Goal: Information Seeking & Learning: Learn about a topic

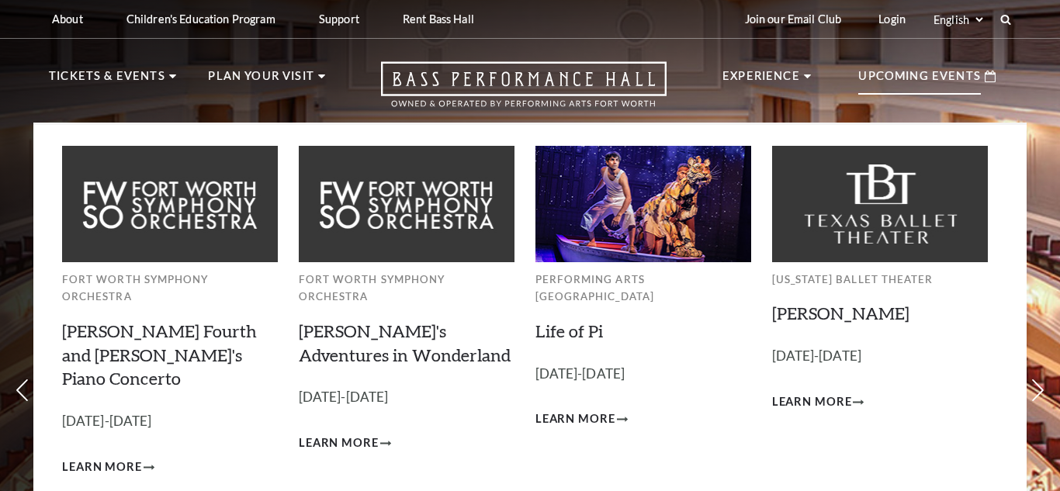
click at [940, 78] on p "Upcoming Events" at bounding box center [919, 81] width 123 height 28
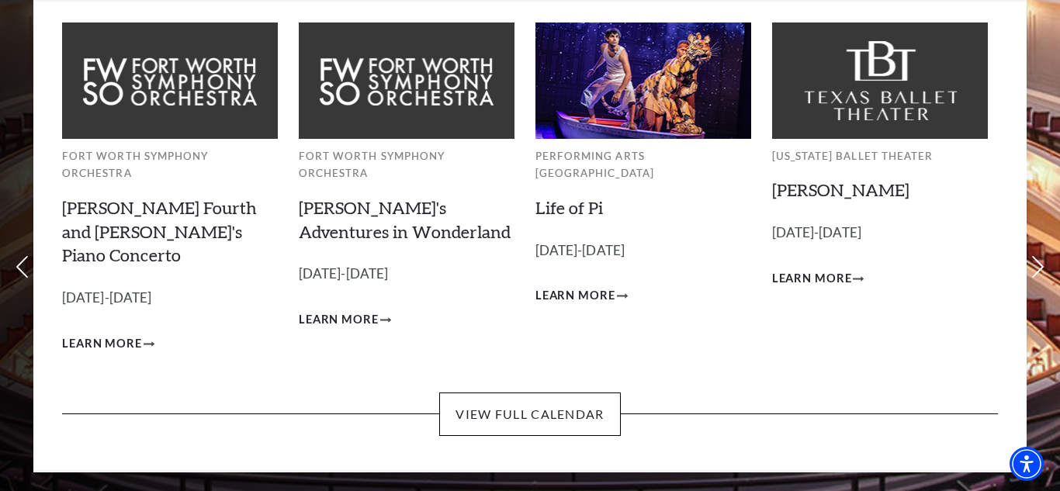
scroll to position [161, 0]
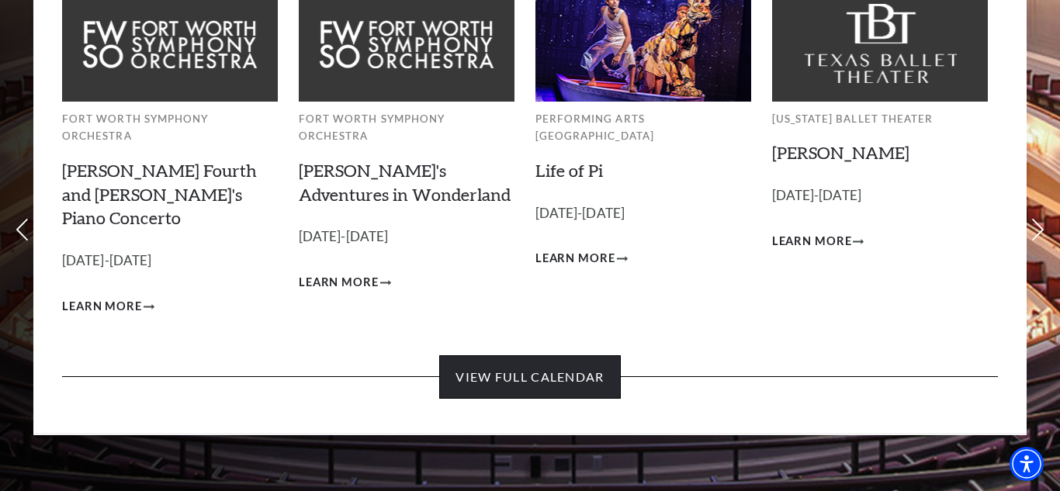
click at [548, 355] on link "View Full Calendar" at bounding box center [529, 376] width 181 height 43
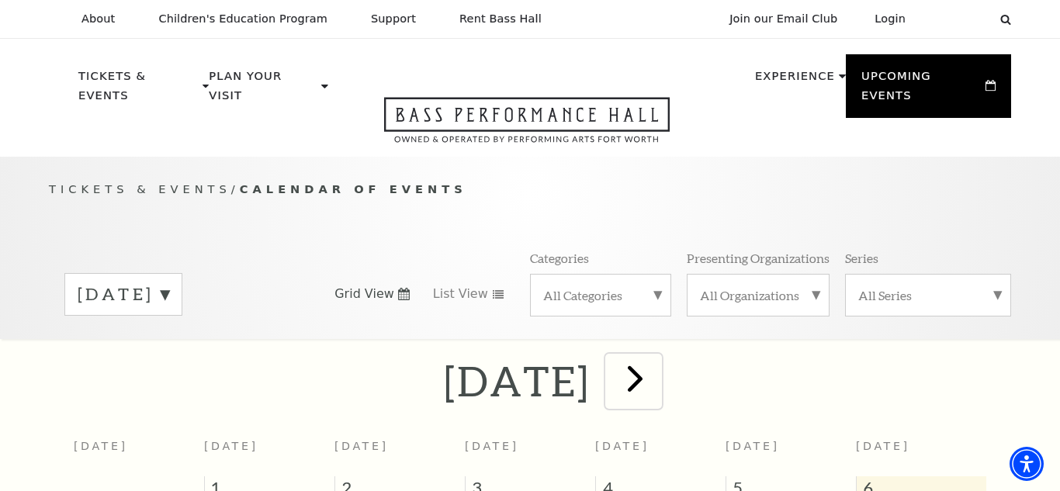
click at [657, 366] on span "next" at bounding box center [635, 378] width 44 height 44
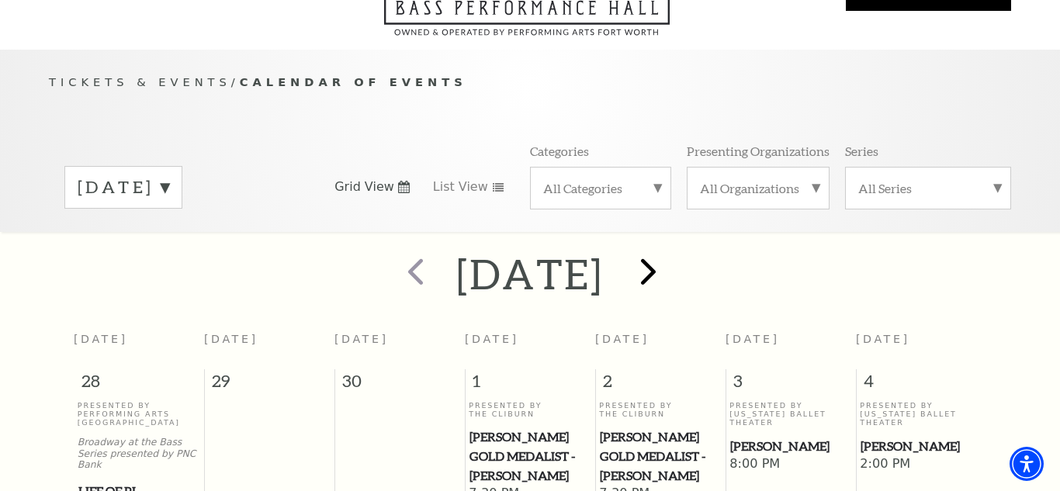
scroll to position [137, 0]
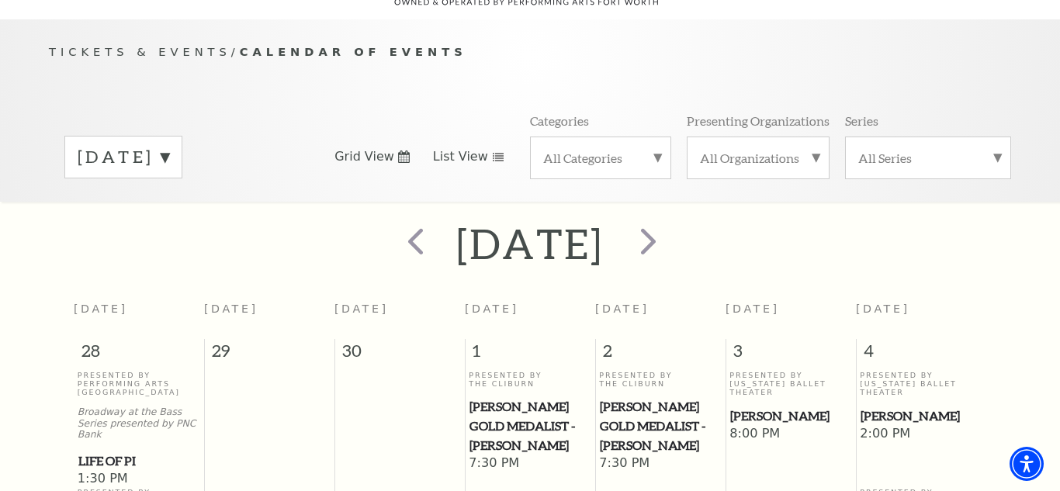
click at [494, 148] on link "List View" at bounding box center [468, 156] width 71 height 17
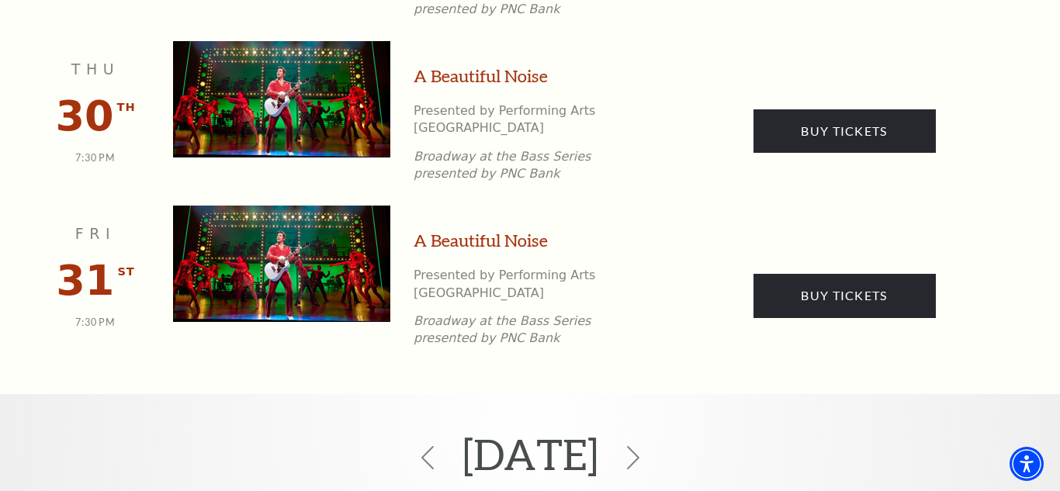
scroll to position [2808, 0]
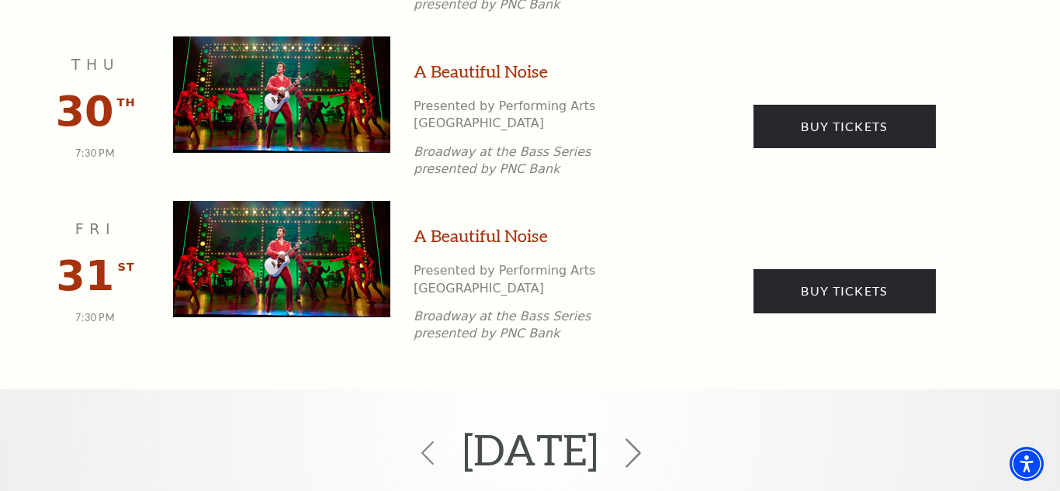
click at [641, 438] on use at bounding box center [633, 452] width 16 height 29
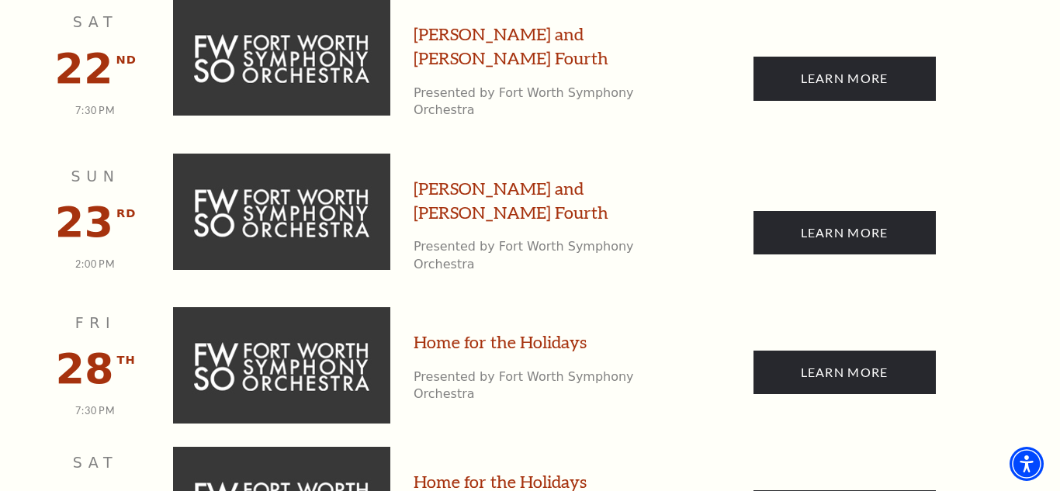
scroll to position [3520, 0]
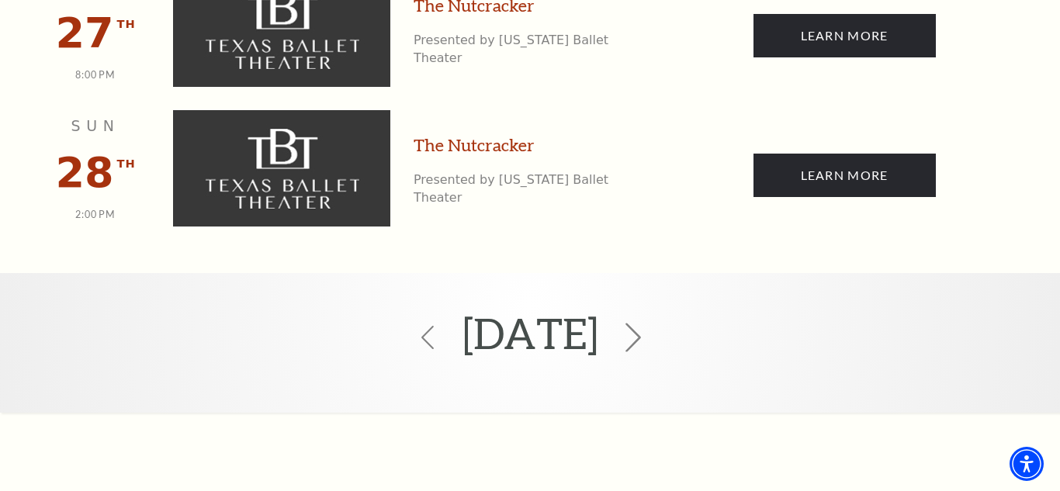
scroll to position [4272, 0]
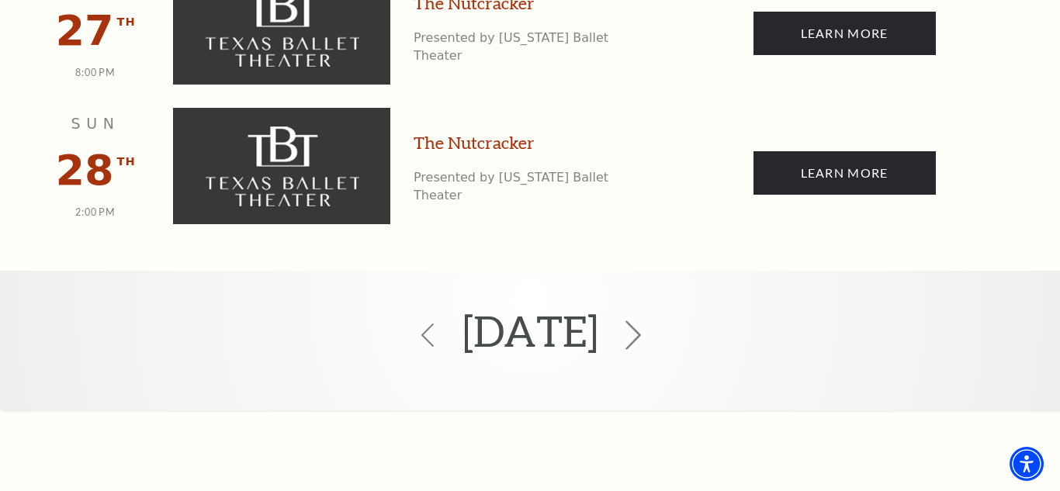
click at [648, 320] on icon at bounding box center [632, 334] width 29 height 29
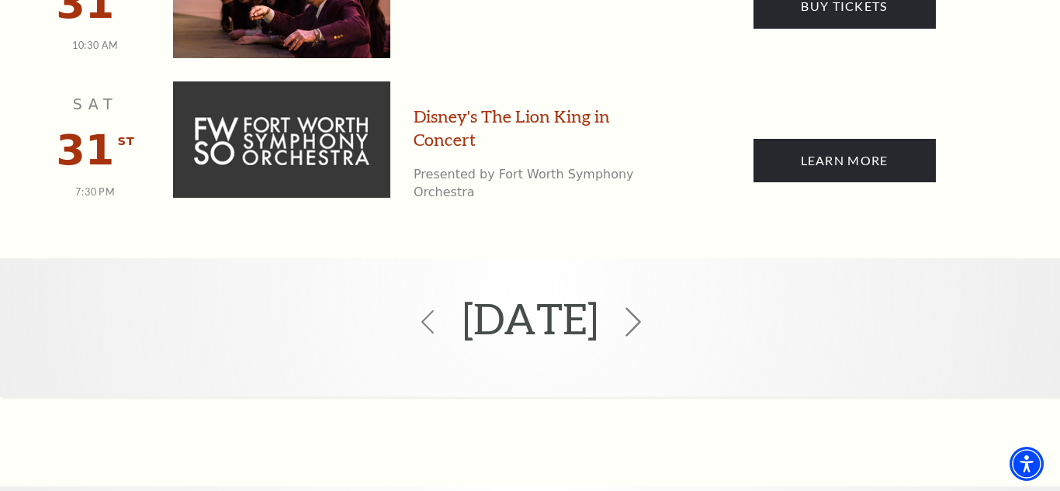
scroll to position [2317, 0]
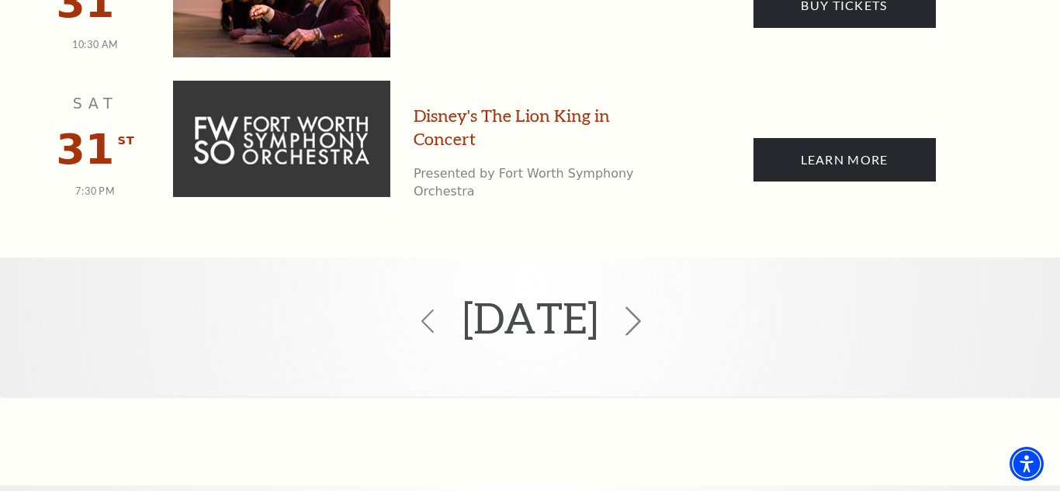
click at [648, 307] on icon at bounding box center [632, 321] width 29 height 29
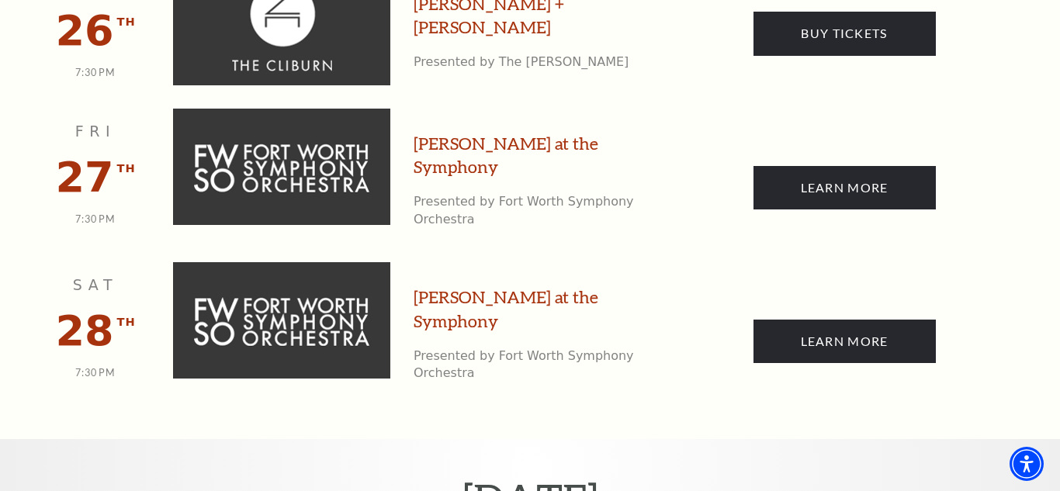
scroll to position [2033, 0]
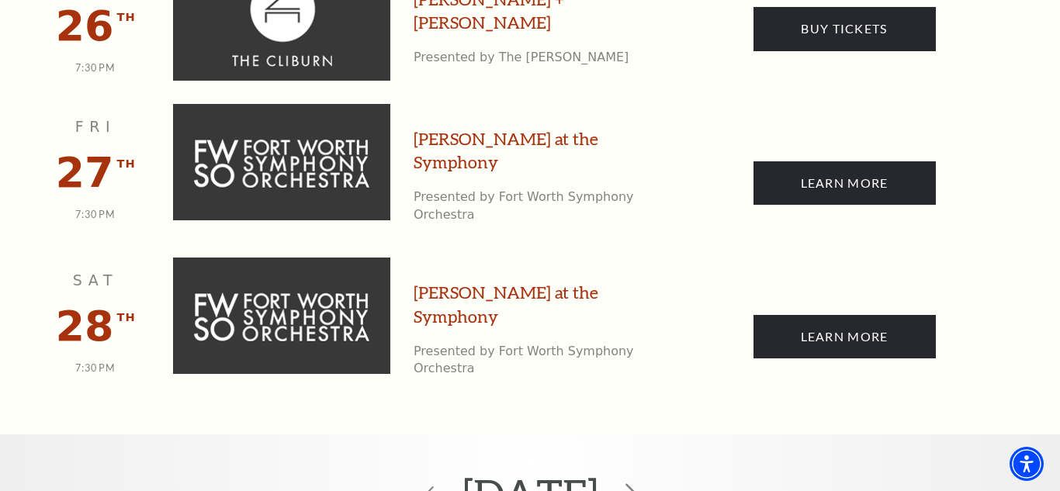
click at [648, 484] on icon at bounding box center [632, 498] width 29 height 29
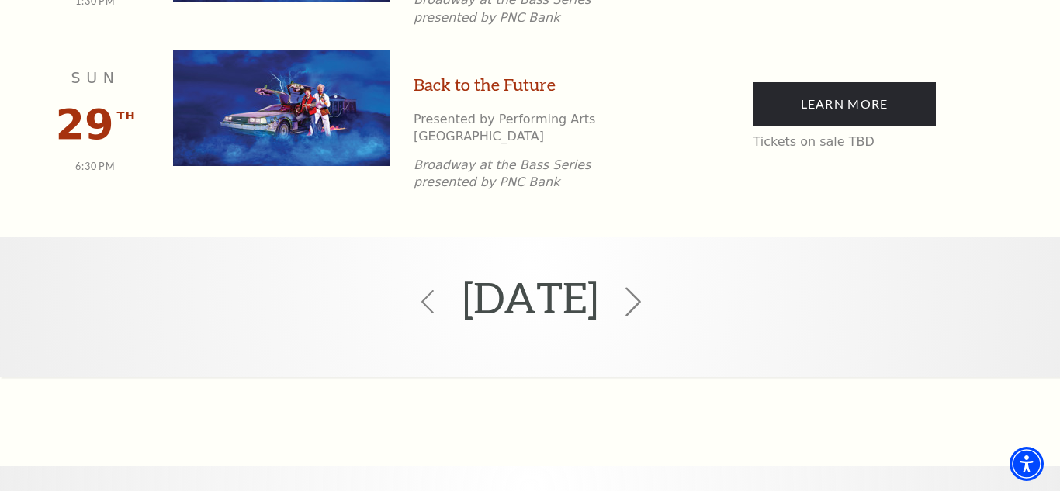
scroll to position [3261, 0]
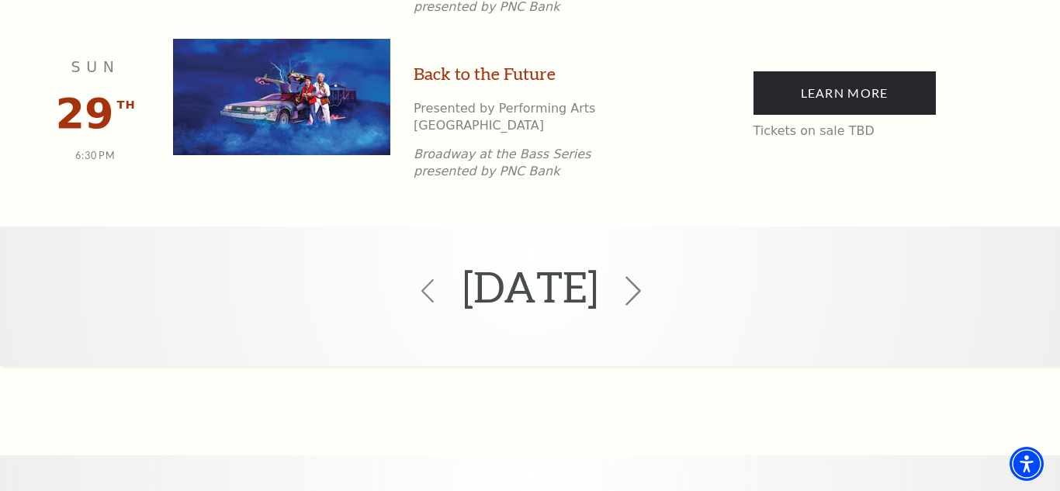
click at [648, 276] on icon at bounding box center [632, 290] width 29 height 29
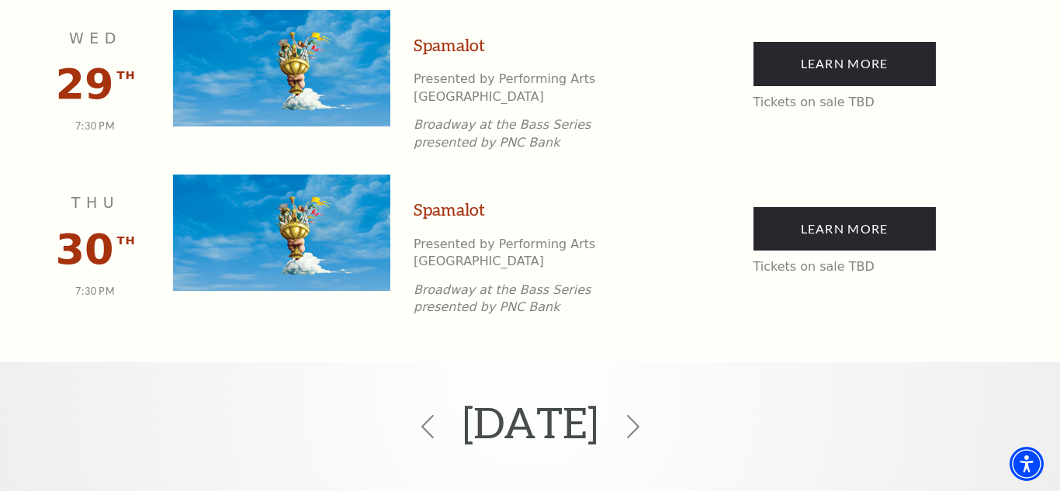
scroll to position [3040, 0]
